Goal: Navigation & Orientation: Find specific page/section

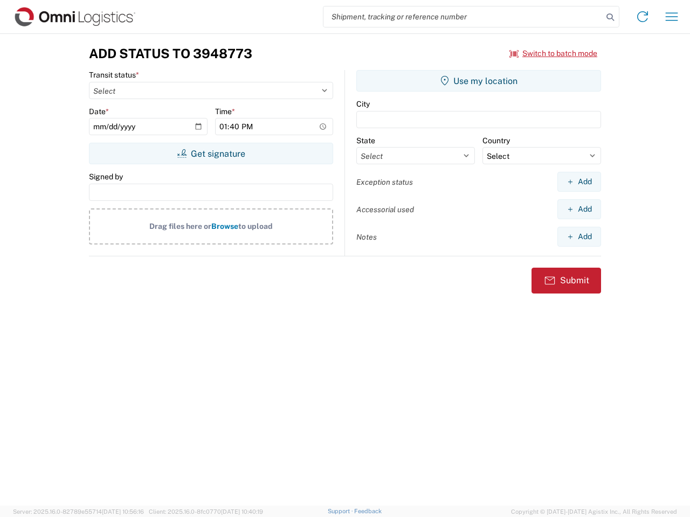
click at [463, 17] on input "search" at bounding box center [462, 16] width 279 height 20
click at [610, 17] on icon at bounding box center [609, 17] width 15 height 15
click at [642, 17] on icon at bounding box center [642, 16] width 17 height 17
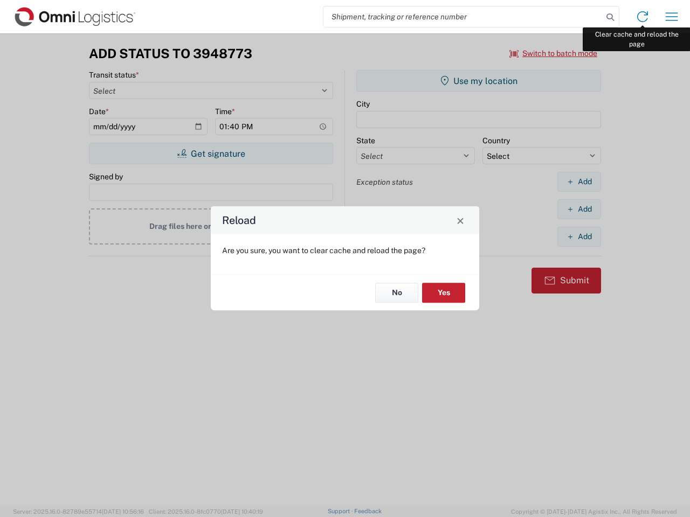
click at [671, 17] on div "Reload Are you sure, you want to clear cache and reload the page? No Yes" at bounding box center [345, 258] width 690 height 517
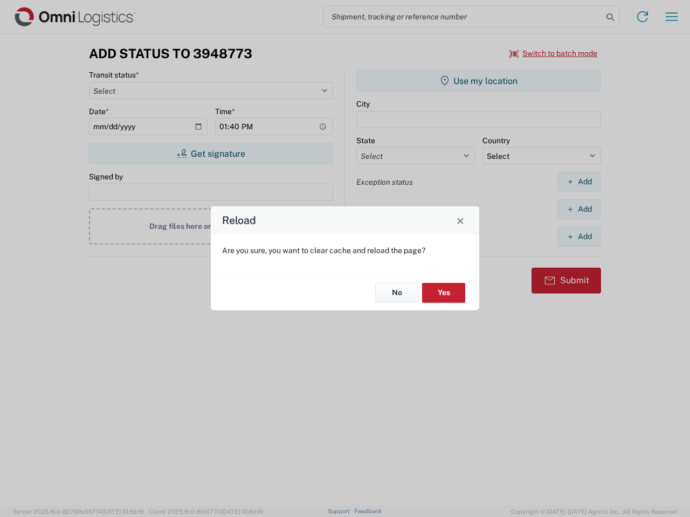
click at [553, 53] on div "Reload Are you sure, you want to clear cache and reload the page? No Yes" at bounding box center [345, 258] width 690 height 517
click at [211, 154] on div "Reload Are you sure, you want to clear cache and reload the page? No Yes" at bounding box center [345, 258] width 690 height 517
click at [478, 81] on div "Reload Are you sure, you want to clear cache and reload the page? No Yes" at bounding box center [345, 258] width 690 height 517
click at [579, 182] on div "Reload Are you sure, you want to clear cache and reload the page? No Yes" at bounding box center [345, 258] width 690 height 517
click at [579, 209] on div "Reload Are you sure, you want to clear cache and reload the page? No Yes" at bounding box center [345, 258] width 690 height 517
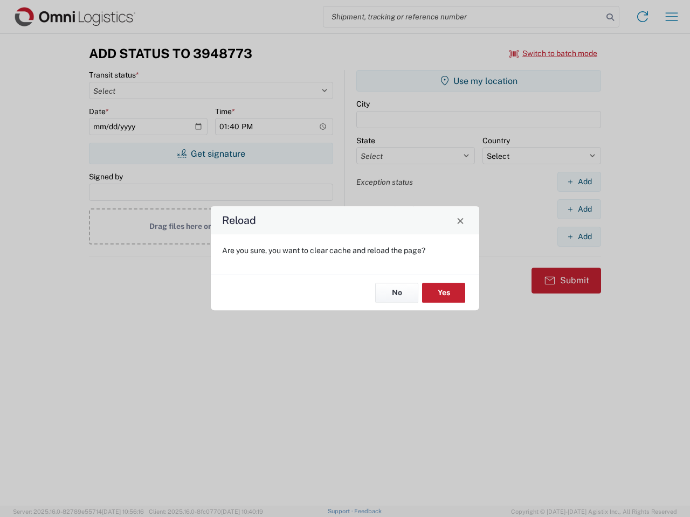
click at [579, 236] on div "Reload Are you sure, you want to clear cache and reload the page? No Yes" at bounding box center [345, 258] width 690 height 517
